Goal: Contribute content

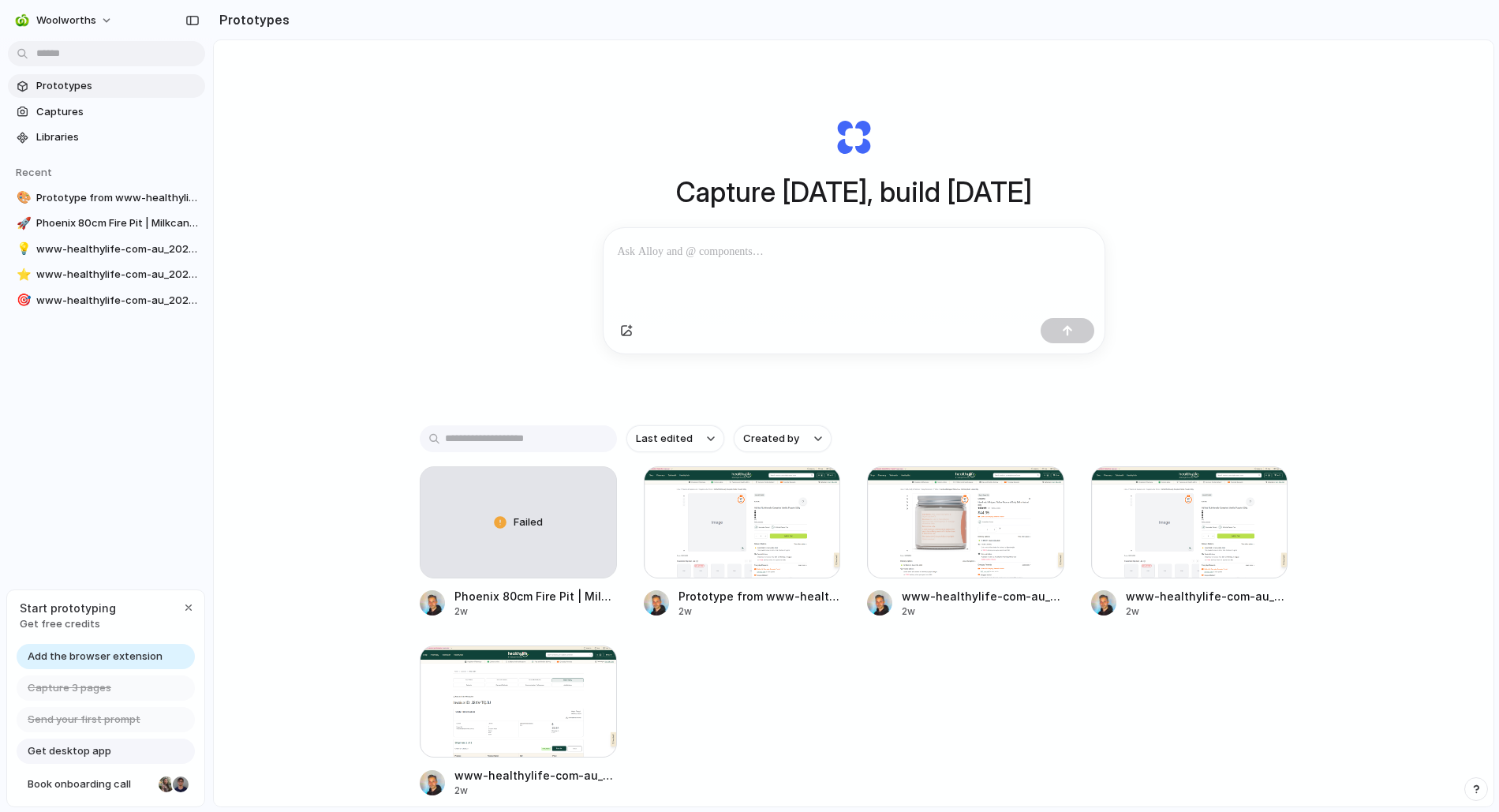
click at [100, 757] on span "Get desktop app" at bounding box center [69, 750] width 83 height 16
click at [633, 261] on div at bounding box center [854, 269] width 502 height 83
click at [639, 248] on p at bounding box center [854, 252] width 473 height 18
click at [453, 244] on div "Capture [DATE], build [DATE] Clone web app Clone screenshot Start from existing…" at bounding box center [853, 464] width 1280 height 850
click at [690, 254] on p at bounding box center [854, 252] width 473 height 18
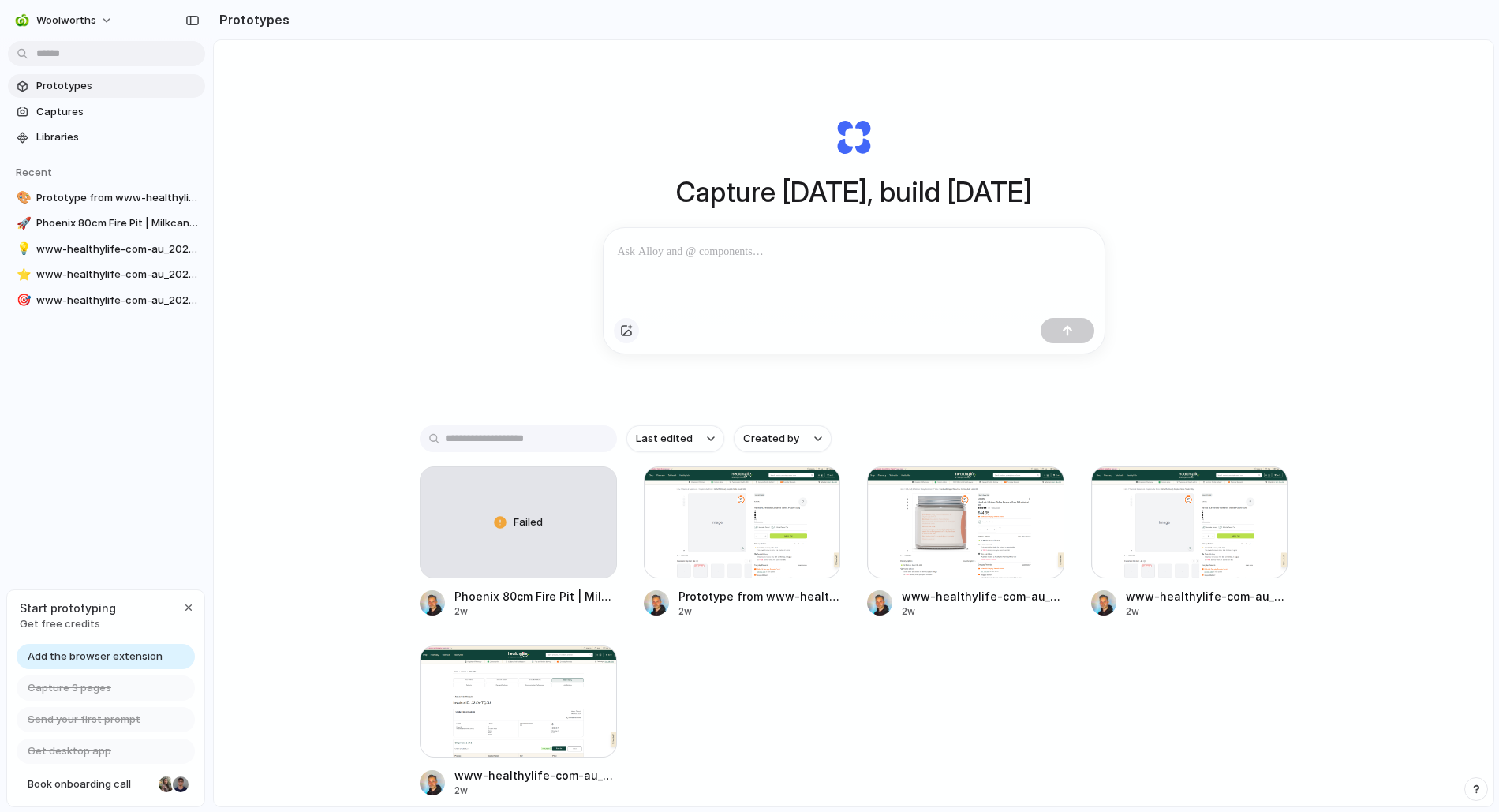
click at [622, 335] on div "button" at bounding box center [626, 331] width 13 height 13
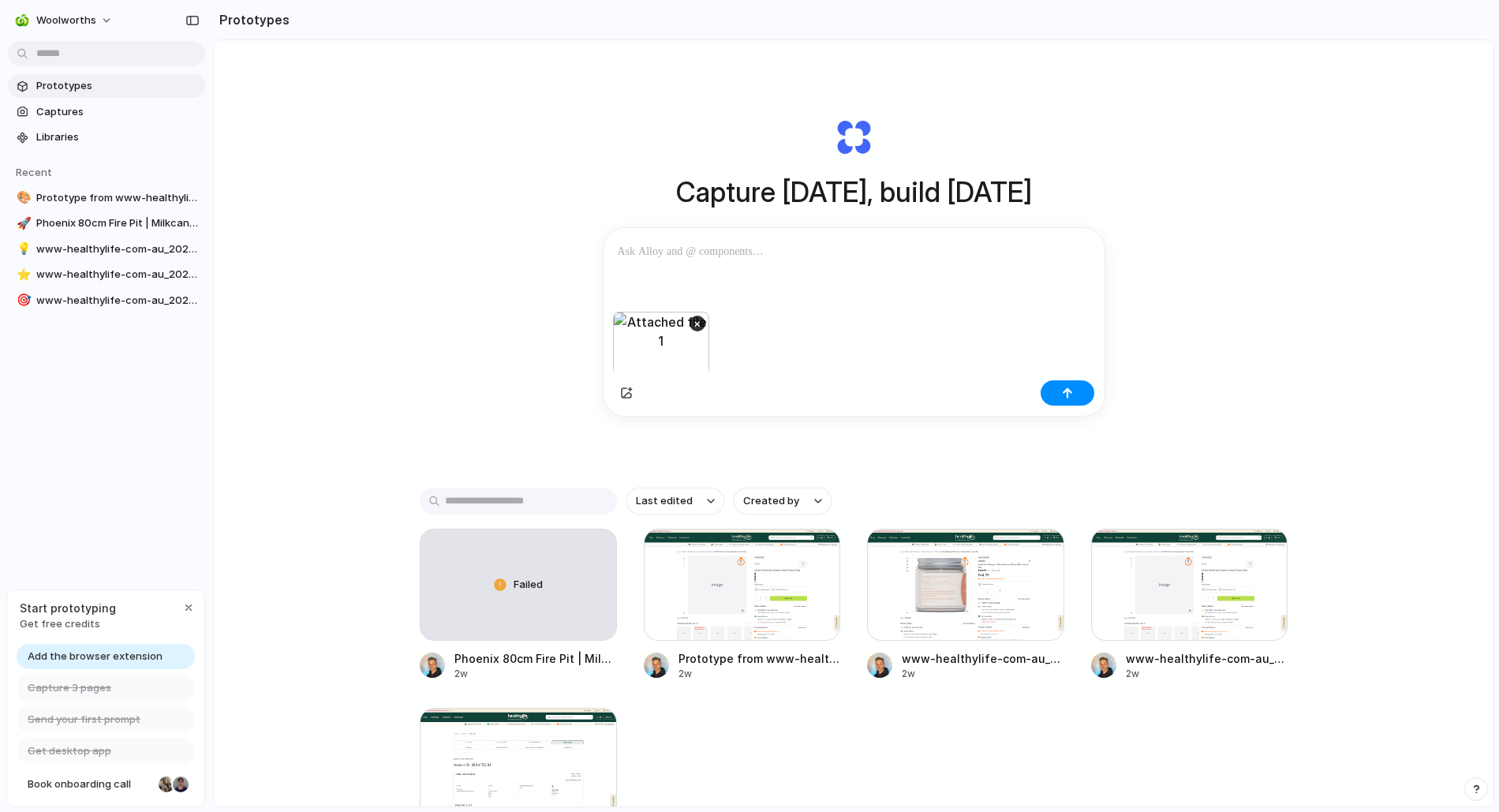
click at [723, 252] on p at bounding box center [854, 252] width 473 height 18
